Goal: Task Accomplishment & Management: Manage account settings

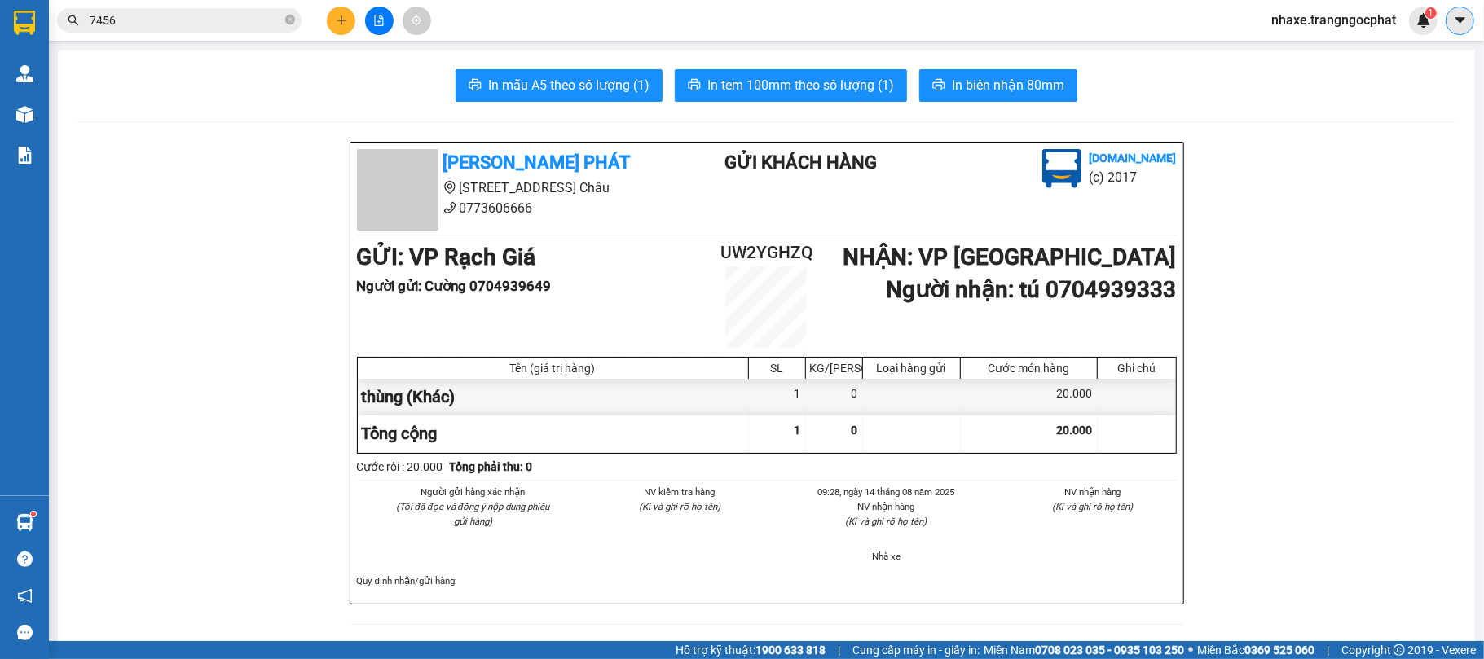
click at [1458, 29] on button at bounding box center [1459, 21] width 29 height 29
click at [1302, 29] on span "nhaxe.trangngocphat" at bounding box center [1333, 20] width 151 height 20
click at [1300, 53] on span "Đăng xuất" at bounding box center [1340, 51] width 117 height 18
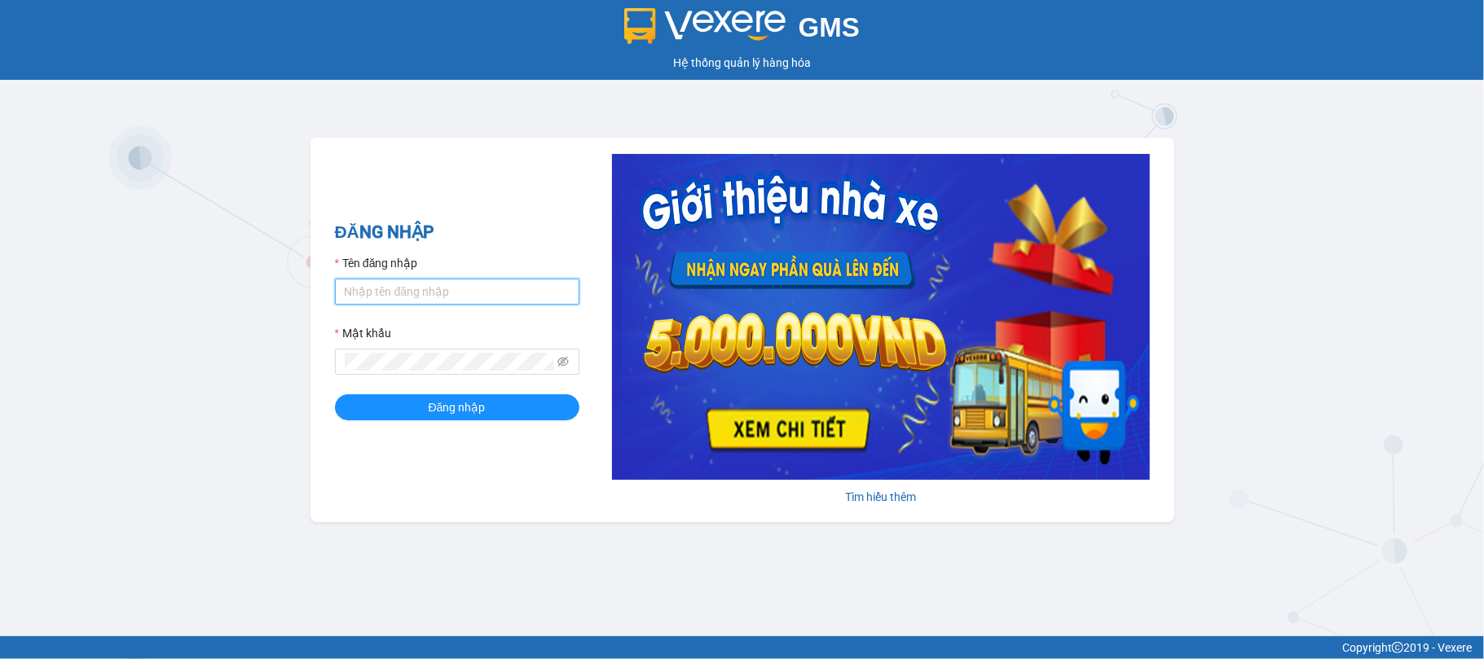
click at [454, 301] on input "Tên đăng nhập" at bounding box center [457, 292] width 244 height 26
type input "truongphucuong.vxr"
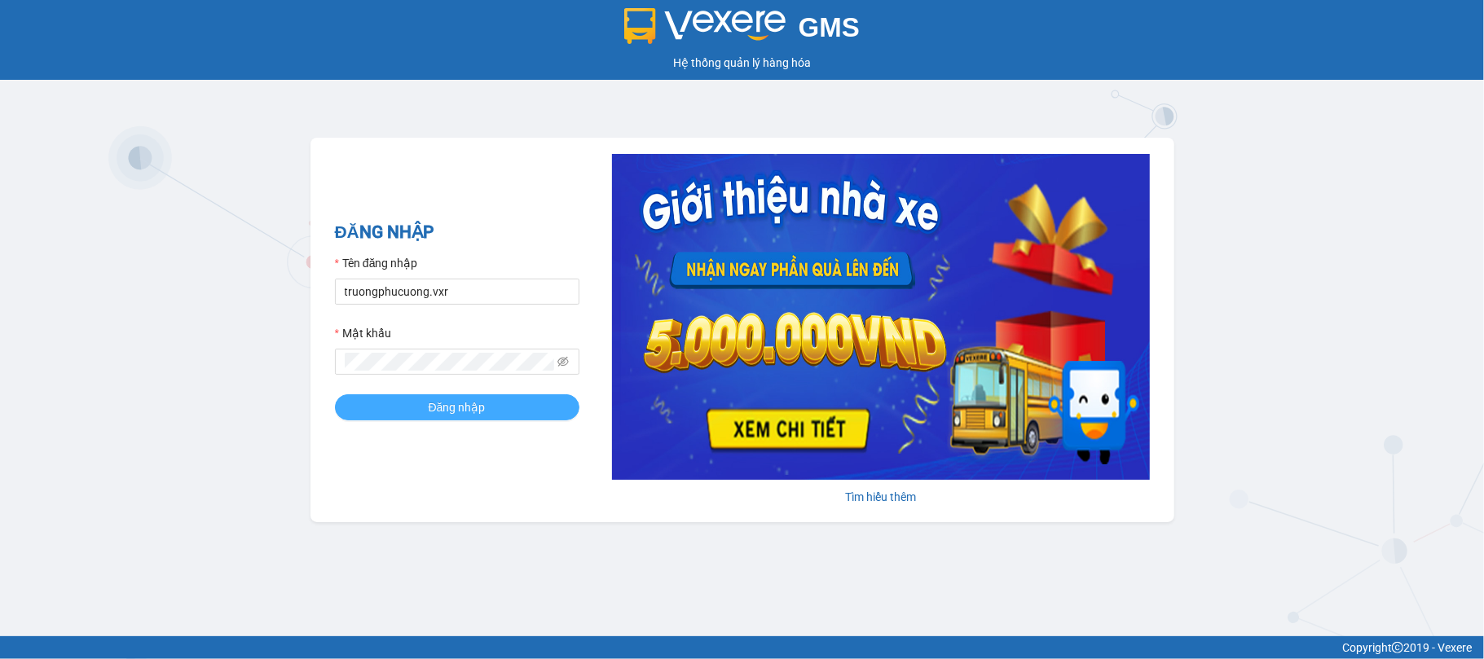
click at [523, 404] on button "Đăng nhập" at bounding box center [457, 407] width 244 height 26
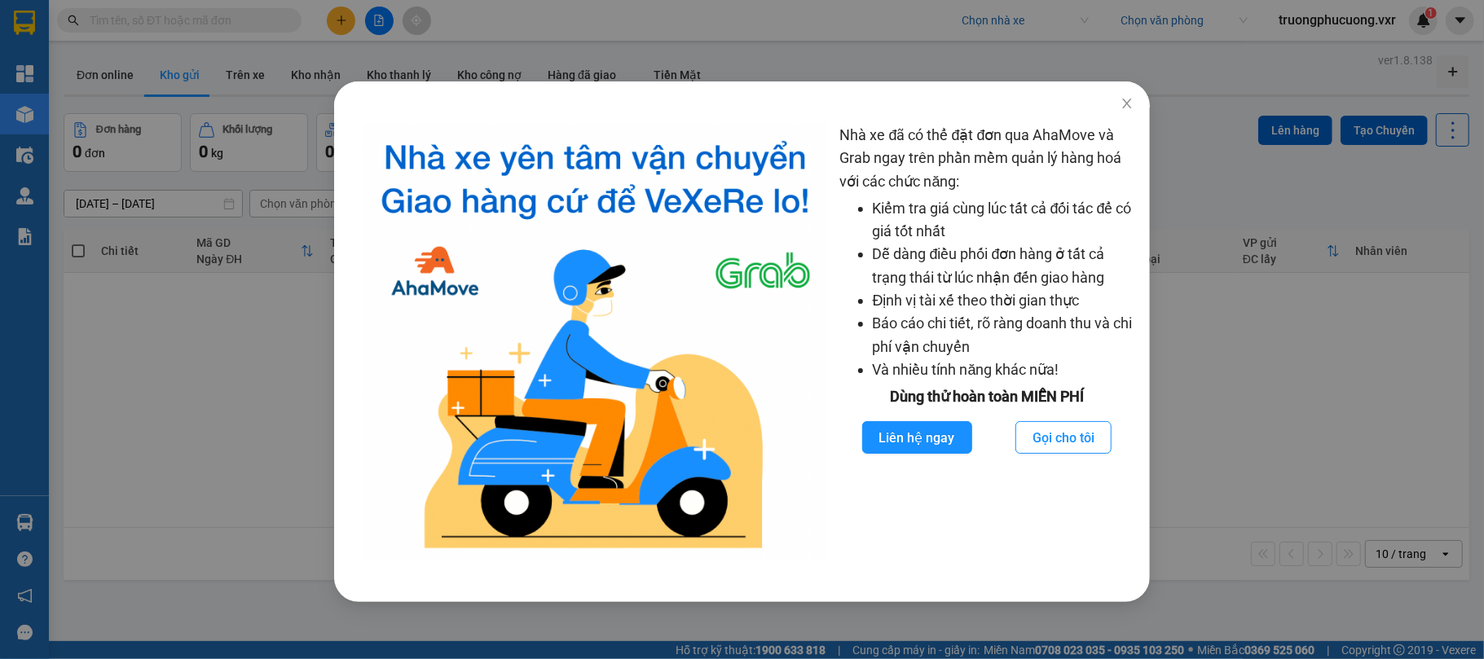
click at [564, 467] on img at bounding box center [595, 342] width 464 height 437
click at [1131, 102] on icon "close" at bounding box center [1126, 103] width 13 height 13
